Goal: Task Accomplishment & Management: Manage account settings

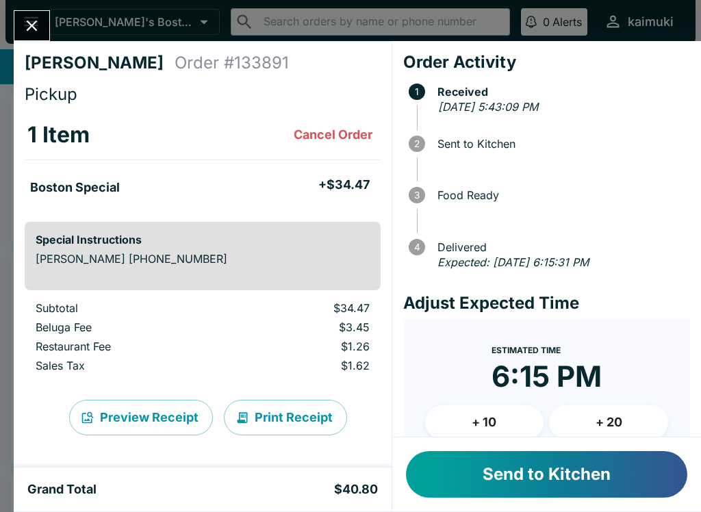
click at [523, 479] on button "Send to Kitchen" at bounding box center [546, 474] width 281 height 47
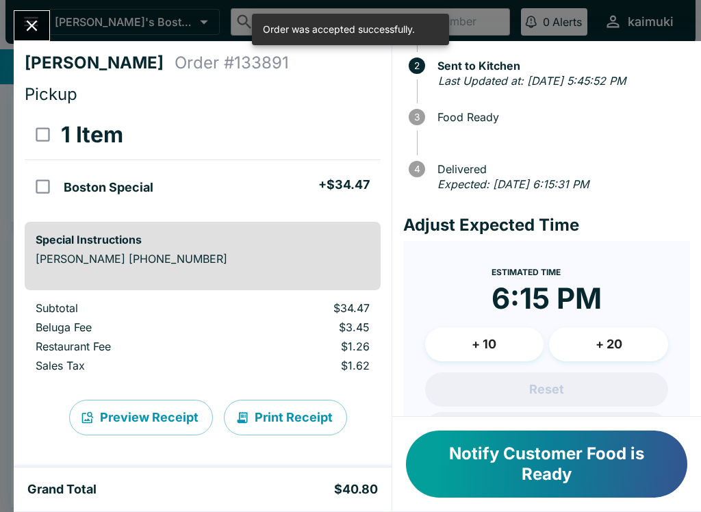
scroll to position [81, 0]
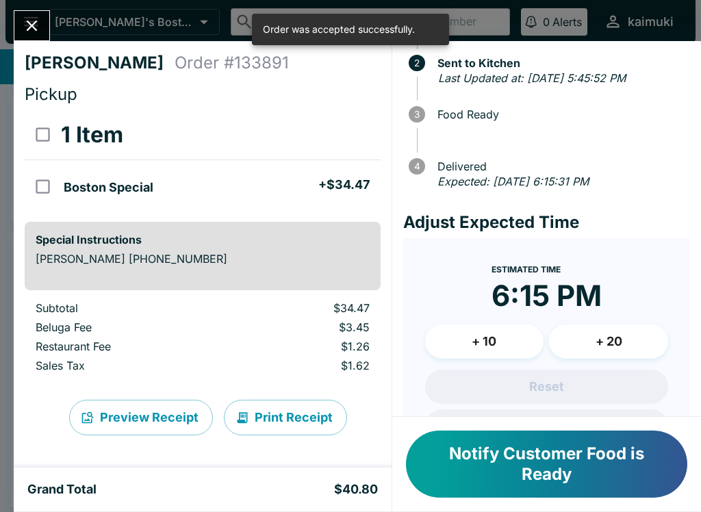
click at [507, 338] on button "+ 10" at bounding box center [484, 341] width 119 height 34
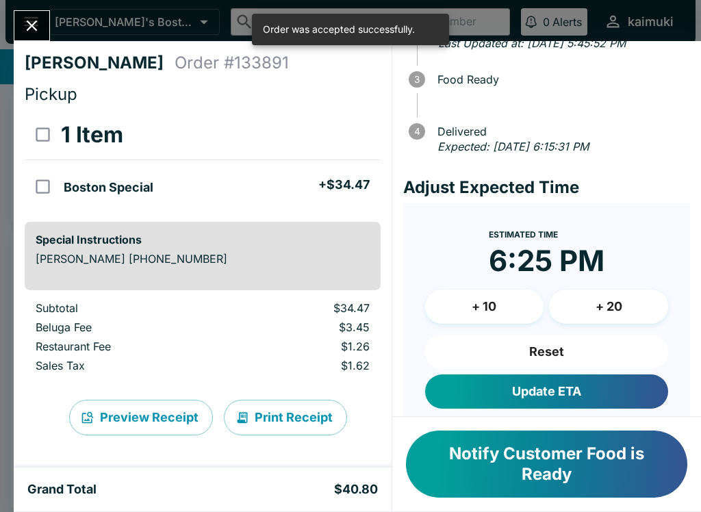
scroll to position [116, 0]
click at [608, 397] on button "Update ETA" at bounding box center [546, 391] width 243 height 34
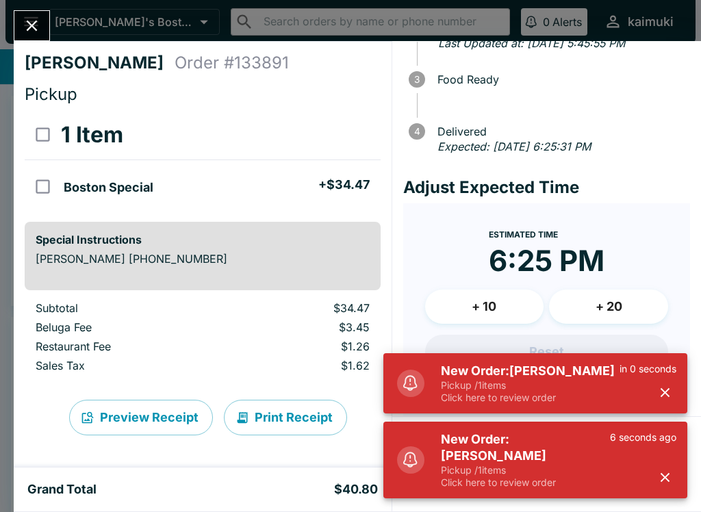
click at [25, 16] on icon "Close" at bounding box center [32, 25] width 18 height 18
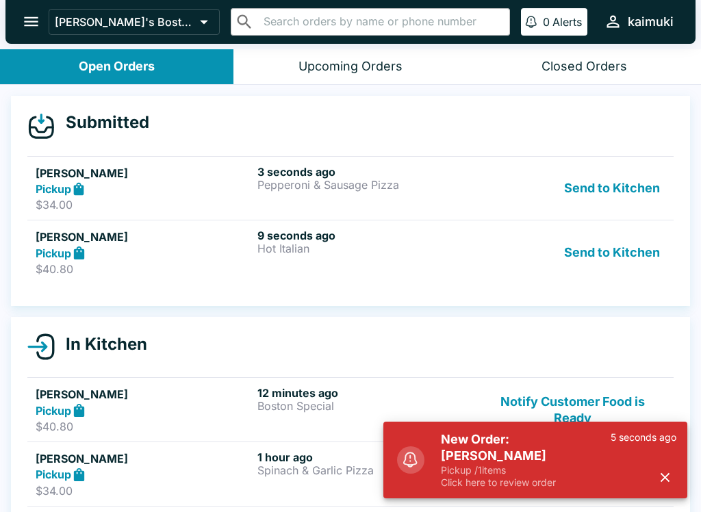
click at [330, 265] on div "9 seconds ago Hot Italian" at bounding box center [365, 251] width 216 height 47
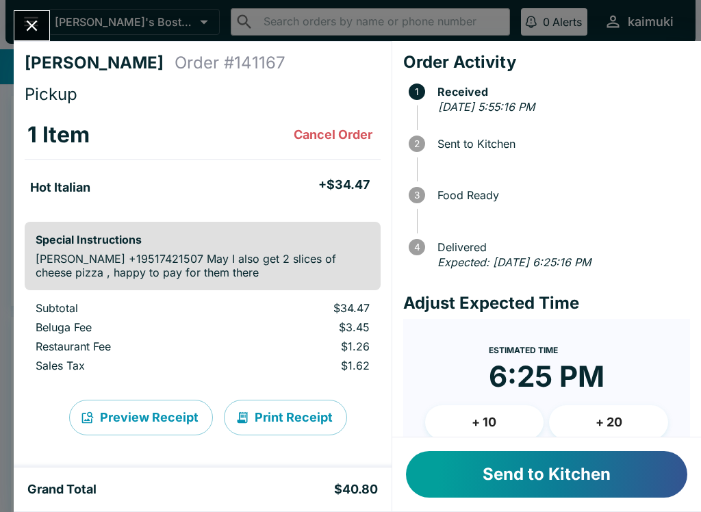
click at [545, 475] on button "Send to Kitchen" at bounding box center [546, 474] width 281 height 47
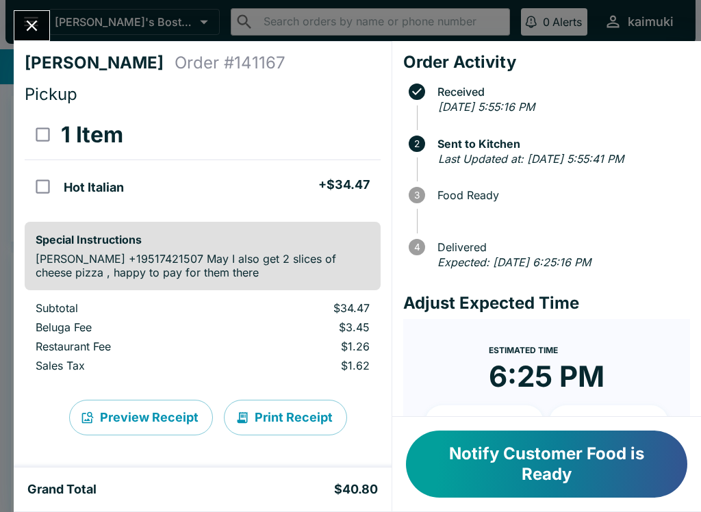
click at [21, 23] on button "Close" at bounding box center [31, 25] width 35 height 29
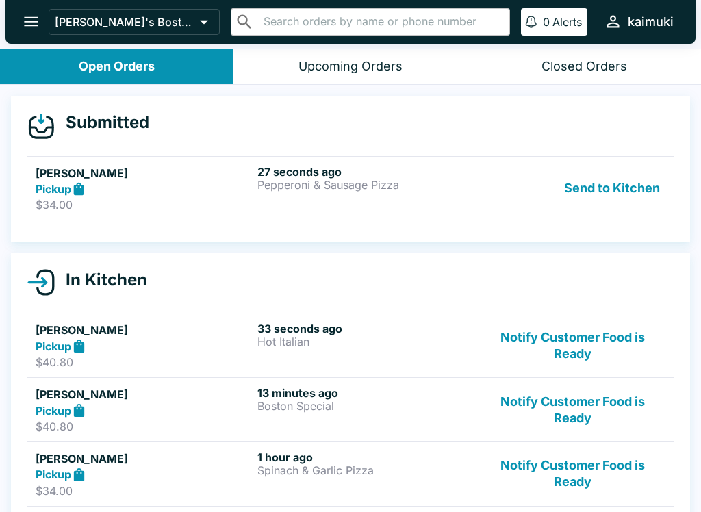
click at [344, 196] on div "27 seconds ago Pepperoni & Sausage Pizza" at bounding box center [365, 188] width 216 height 47
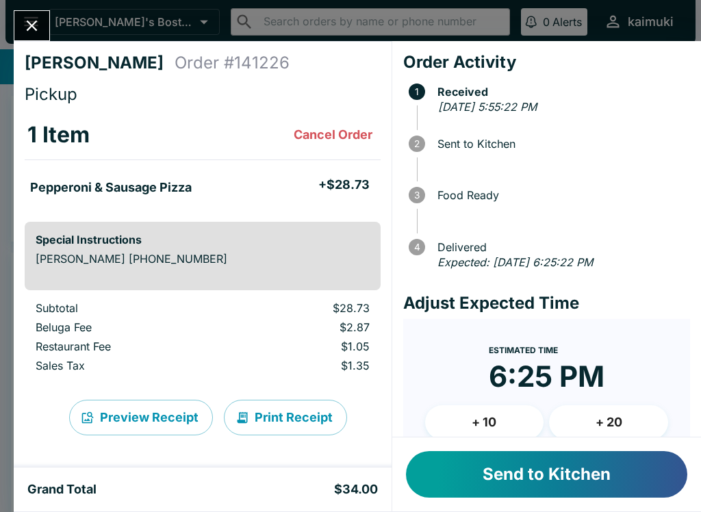
click at [568, 476] on button "Send to Kitchen" at bounding box center [546, 474] width 281 height 47
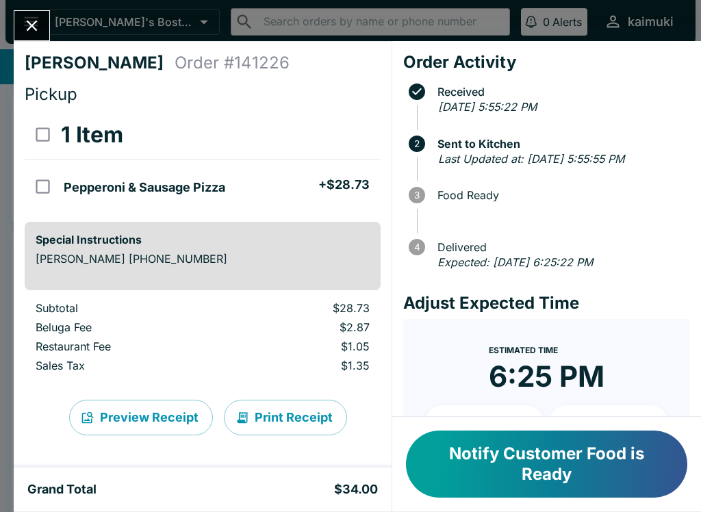
click at [29, 40] on button "Close" at bounding box center [31, 25] width 35 height 29
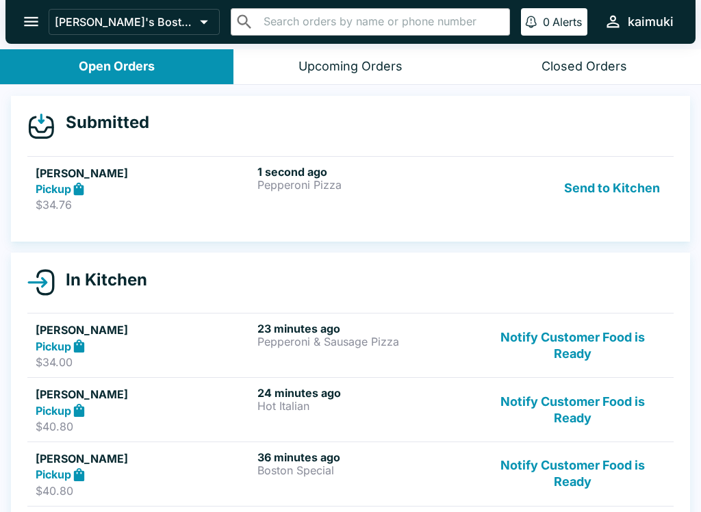
click at [225, 179] on h5 "[PERSON_NAME]" at bounding box center [144, 173] width 216 height 16
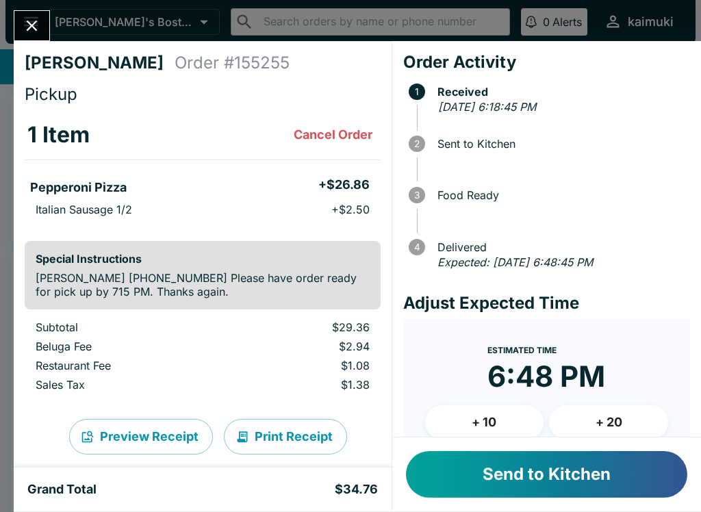
click at [503, 471] on button "Send to Kitchen" at bounding box center [546, 474] width 281 height 47
